Goal: Obtain resource: Obtain resource

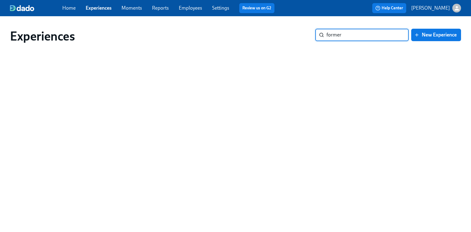
click at [338, 34] on input "former" at bounding box center [368, 35] width 82 height 12
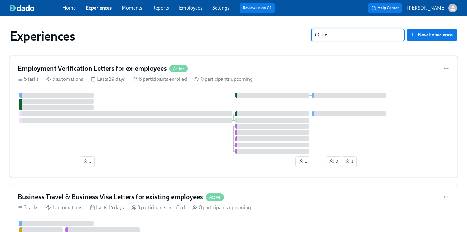
type input "ex"
click at [138, 66] on h4 "Employment Verification Letters for ex-employees" at bounding box center [92, 68] width 149 height 9
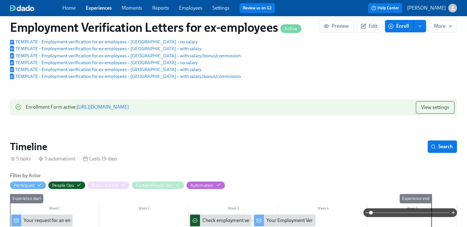
scroll to position [138, 0]
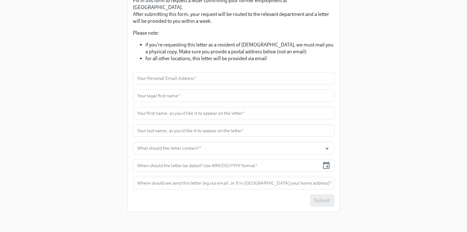
scroll to position [103, 0]
